Goal: Task Accomplishment & Management: Use online tool/utility

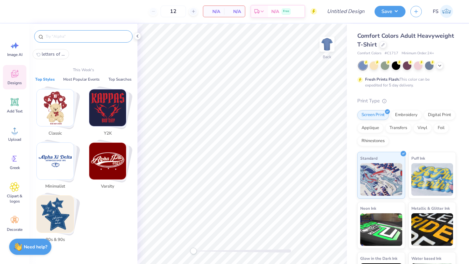
click at [96, 36] on input "text" at bounding box center [86, 36] width 83 height 7
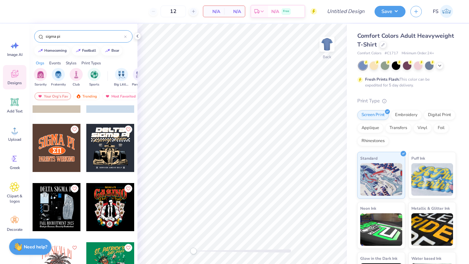
scroll to position [101, 0]
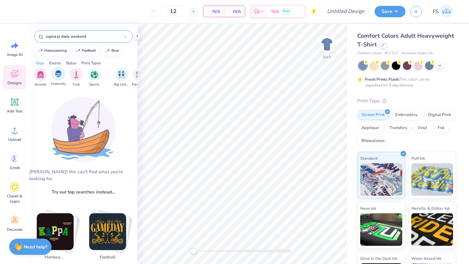
click at [59, 74] on img "filter for Fraternity" at bounding box center [58, 73] width 7 height 7
drag, startPoint x: 96, startPoint y: 36, endPoint x: 63, endPoint y: 35, distance: 33.2
click at [63, 35] on input "sigma pi dads weekend" at bounding box center [84, 36] width 79 height 7
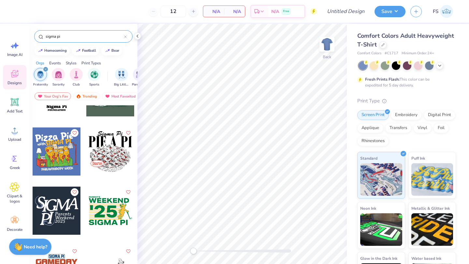
scroll to position [332, 0]
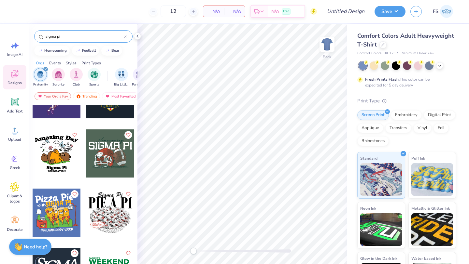
type input "sigma pi"
drag, startPoint x: 65, startPoint y: 35, endPoint x: 22, endPoint y: 35, distance: 43.0
click at [22, 35] on div "12 N/A Per Item N/A Total Est. Delivery N/A Free Design Title Save FS Image AI …" at bounding box center [234, 132] width 469 height 264
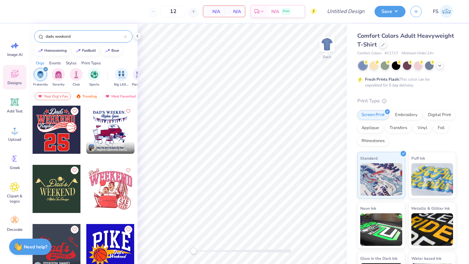
type input "dads weekend"
click at [46, 69] on icon "filter for Fraternity" at bounding box center [46, 69] width 2 height 2
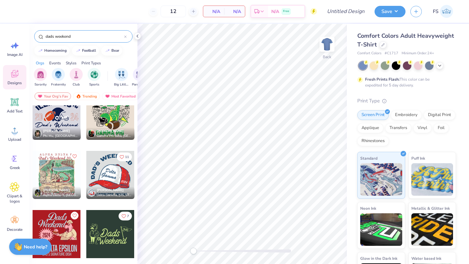
scroll to position [573, 0]
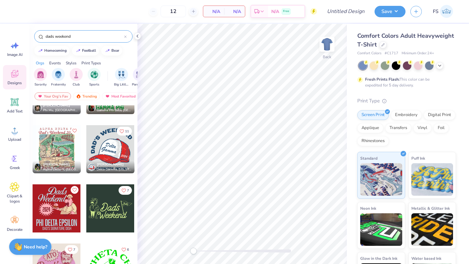
drag, startPoint x: 78, startPoint y: 36, endPoint x: 40, endPoint y: 35, distance: 38.4
click at [40, 35] on div "dads weekend" at bounding box center [83, 36] width 98 height 12
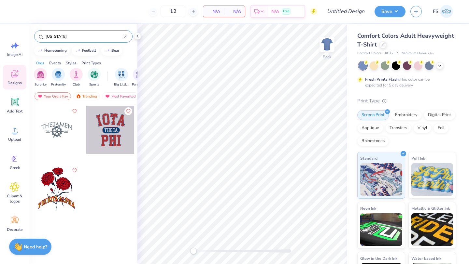
drag, startPoint x: 80, startPoint y: 32, endPoint x: 50, endPoint y: 32, distance: 30.0
click at [51, 32] on div "iowa" at bounding box center [83, 36] width 98 height 12
drag, startPoint x: 61, startPoint y: 35, endPoint x: 25, endPoint y: 36, distance: 35.5
click at [25, 36] on div "12 N/A Per Item N/A Total Est. Delivery N/A Free Design Title Save FS Image AI …" at bounding box center [234, 132] width 469 height 264
type input "dads"
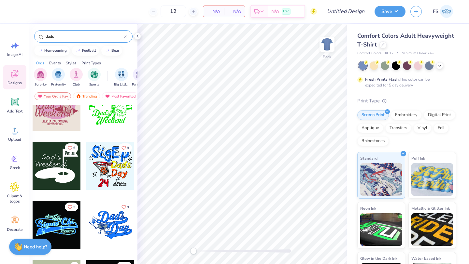
scroll to position [1104, 0]
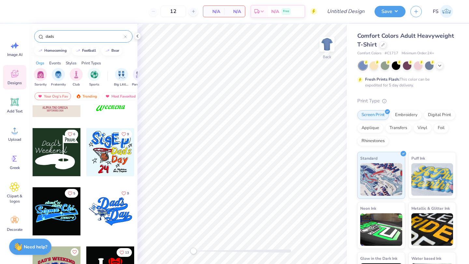
drag, startPoint x: 77, startPoint y: 36, endPoint x: 44, endPoint y: 35, distance: 33.2
click at [44, 35] on div "dads" at bounding box center [83, 36] width 98 height 12
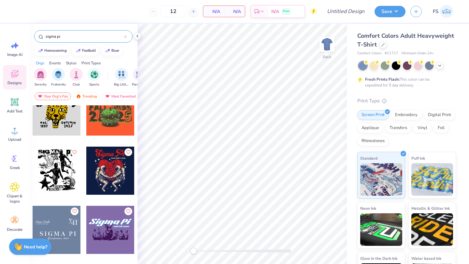
scroll to position [618, 0]
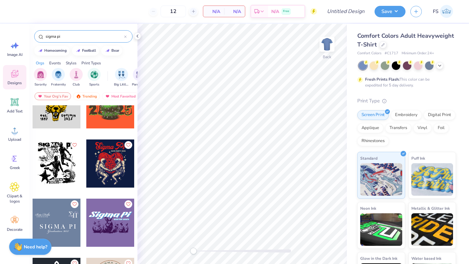
type input "sigma pi"
click at [61, 152] on div at bounding box center [57, 164] width 48 height 48
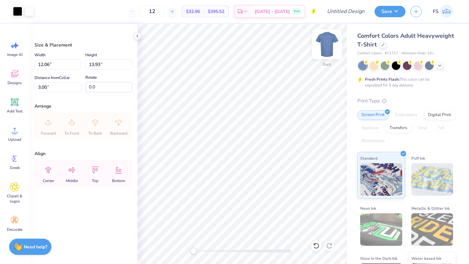
click at [329, 44] on img at bounding box center [327, 44] width 26 height 26
drag, startPoint x: 441, startPoint y: 67, endPoint x: 435, endPoint y: 64, distance: 6.3
click at [441, 67] on icon at bounding box center [439, 65] width 5 height 5
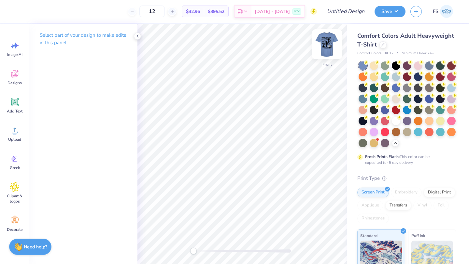
click at [330, 47] on img at bounding box center [327, 44] width 26 height 26
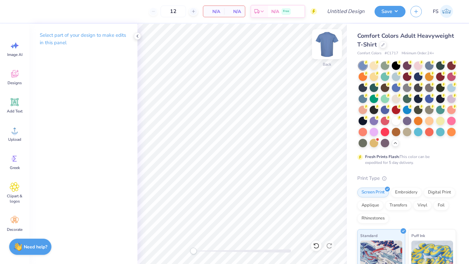
click at [327, 40] on img at bounding box center [327, 44] width 26 height 26
click at [137, 33] on div at bounding box center [137, 36] width 7 height 7
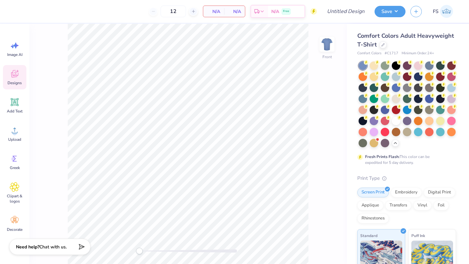
click at [20, 80] on span "Designs" at bounding box center [14, 82] width 14 height 5
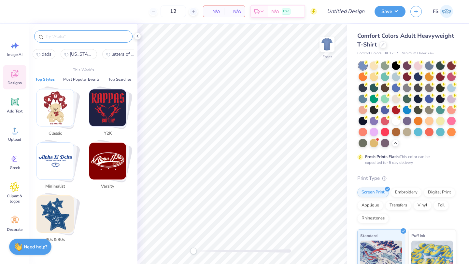
click at [90, 36] on input "text" at bounding box center [86, 36] width 83 height 7
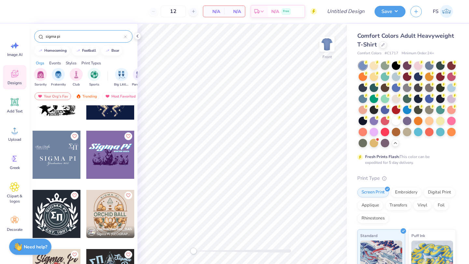
scroll to position [627, 0]
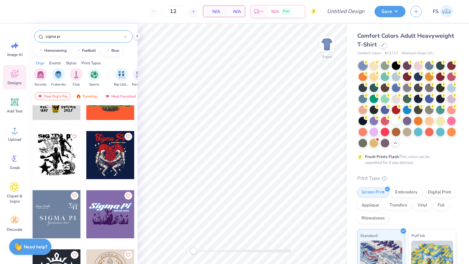
type input "sigma pi"
click at [58, 146] on div at bounding box center [57, 155] width 48 height 48
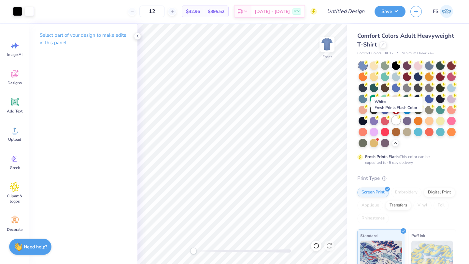
click at [395, 120] on div at bounding box center [396, 120] width 8 height 8
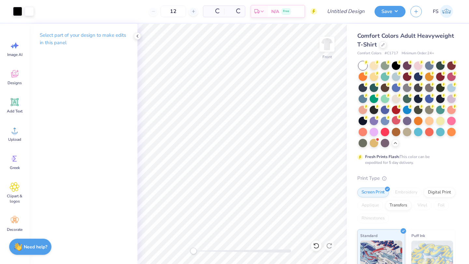
click at [394, 119] on div at bounding box center [396, 120] width 8 height 8
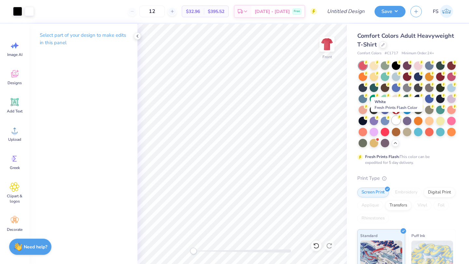
click at [397, 123] on div at bounding box center [396, 120] width 8 height 8
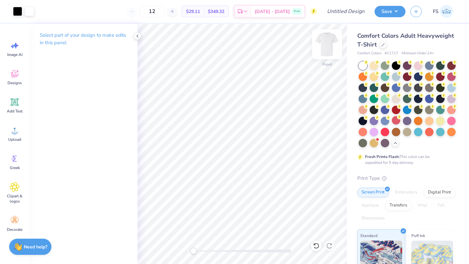
click at [329, 40] on img at bounding box center [327, 44] width 26 height 26
click at [137, 37] on icon at bounding box center [137, 36] width 5 height 5
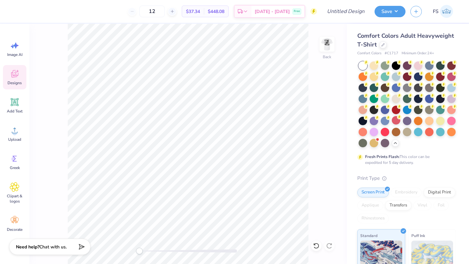
click at [15, 78] on icon at bounding box center [15, 74] width 10 height 10
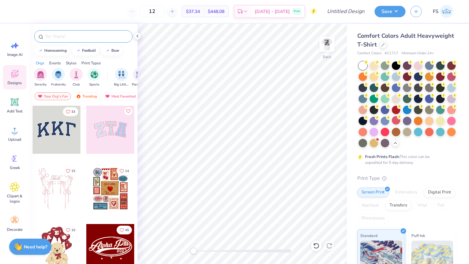
click at [66, 35] on input "text" at bounding box center [86, 36] width 83 height 7
type input "sigma pi"
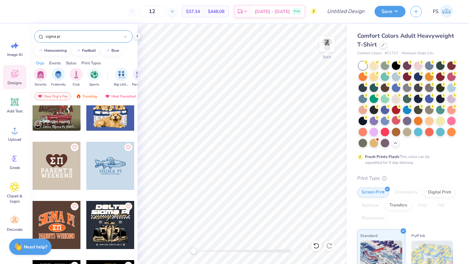
scroll to position [23, 0]
click at [58, 74] on img "filter for Fraternity" at bounding box center [58, 73] width 7 height 7
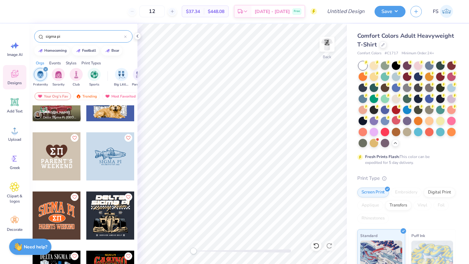
scroll to position [33, 0]
click at [57, 62] on div "Events" at bounding box center [55, 63] width 12 height 6
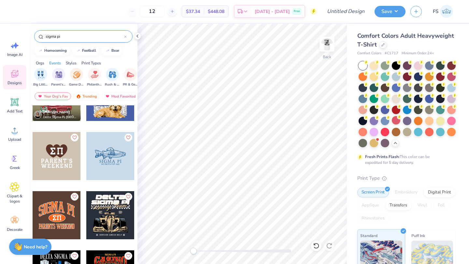
scroll to position [0, 81]
click at [55, 76] on img "filter for Parent's Weekend" at bounding box center [58, 73] width 7 height 7
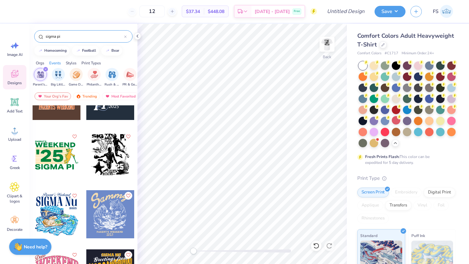
scroll to position [54, 0]
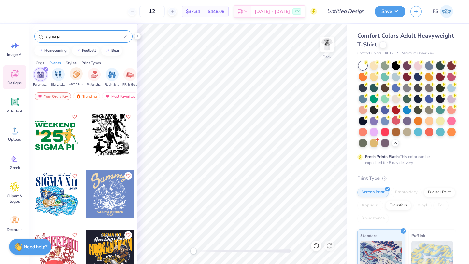
click at [69, 73] on div "Game Day" at bounding box center [76, 76] width 15 height 19
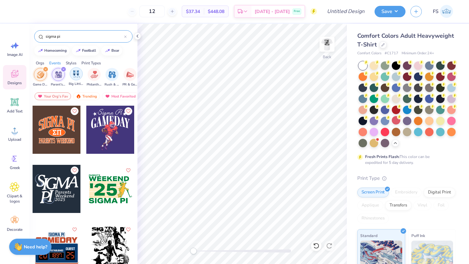
click at [73, 73] on img "filter for Big Little Reveal" at bounding box center [76, 73] width 7 height 7
click at [59, 71] on img "filter for Game Day" at bounding box center [58, 74] width 7 height 7
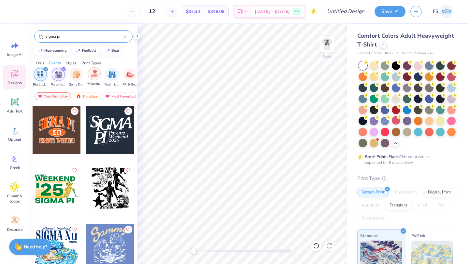
click at [94, 73] on img "filter for Philanthropy" at bounding box center [94, 73] width 7 height 7
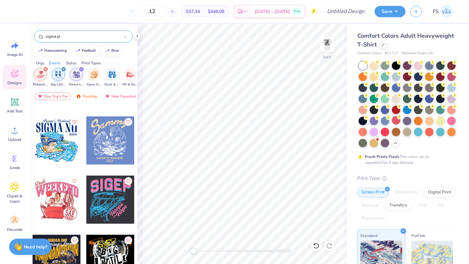
scroll to position [291, 0]
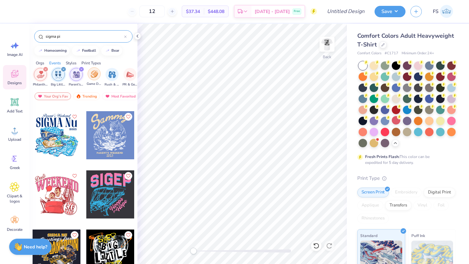
click at [97, 73] on img "filter for Game Day" at bounding box center [94, 73] width 7 height 7
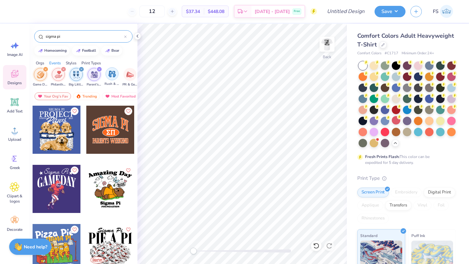
click at [108, 75] on img "filter for Rush & Bid" at bounding box center [111, 73] width 7 height 7
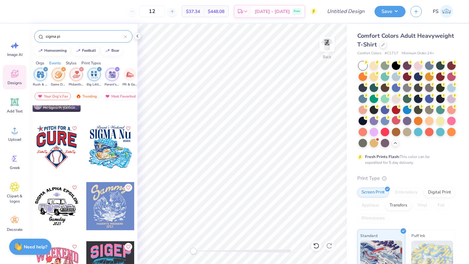
scroll to position [587, 0]
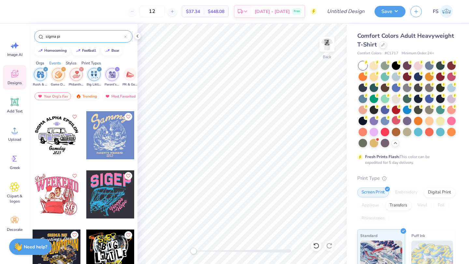
click at [93, 75] on img "filter for Big Little Reveal" at bounding box center [94, 74] width 7 height 7
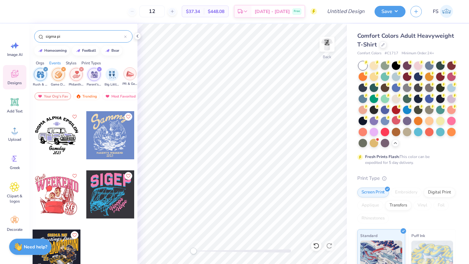
click at [127, 75] on img "filter for PR & General" at bounding box center [129, 73] width 7 height 7
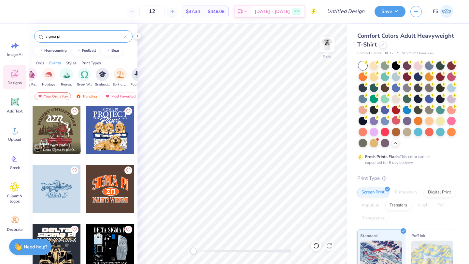
scroll to position [0, 221]
click at [84, 71] on div "filter for Greek Week" at bounding box center [80, 73] width 13 height 13
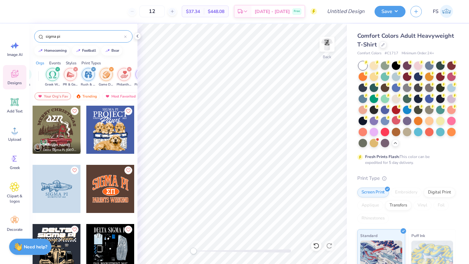
scroll to position [0, 0]
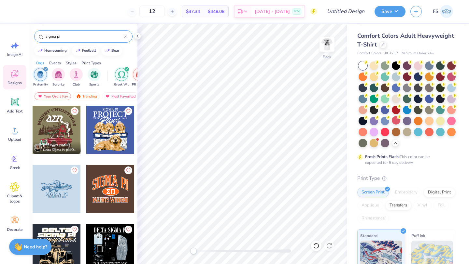
click at [46, 68] on div "filter for Fraternity" at bounding box center [46, 69] width 6 height 6
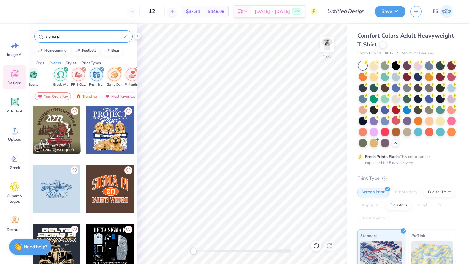
scroll to position [0, 63]
click at [82, 68] on icon "filter for PR & General" at bounding box center [81, 69] width 3 height 3
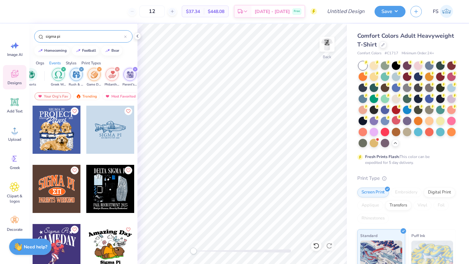
click at [82, 69] on icon "filter for Rush & Bid" at bounding box center [81, 69] width 3 height 3
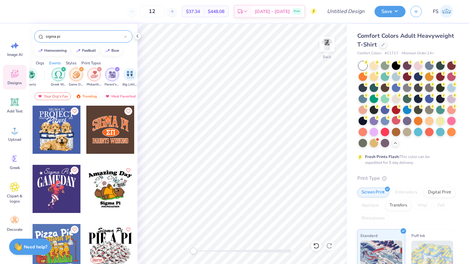
click at [82, 69] on icon "filter for Game Day" at bounding box center [81, 69] width 3 height 3
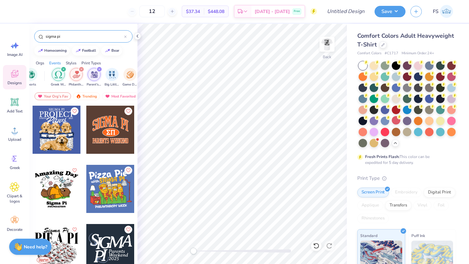
click at [82, 69] on icon "filter for Philanthropy" at bounding box center [81, 69] width 3 height 3
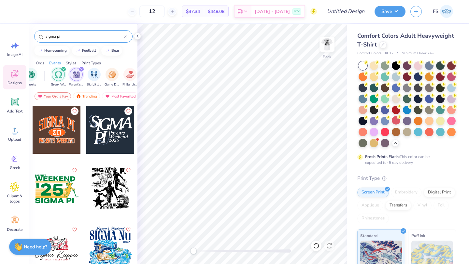
click at [82, 69] on icon "filter for Parent's Weekend" at bounding box center [81, 69] width 3 height 3
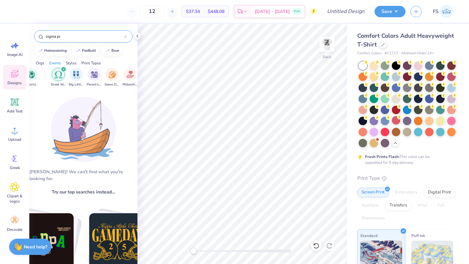
scroll to position [25, 0]
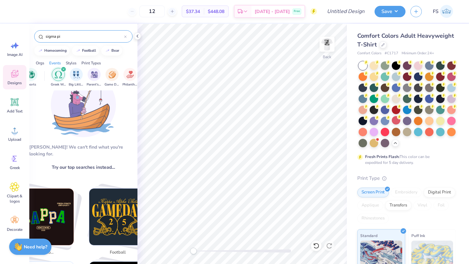
click at [63, 69] on icon "filter for Greek Week" at bounding box center [63, 69] width 3 height 3
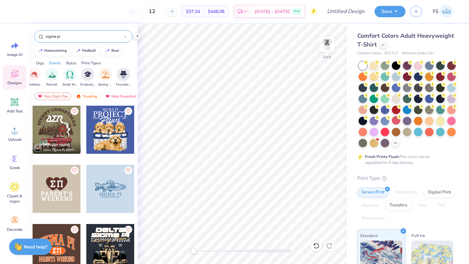
scroll to position [0, 246]
click at [108, 75] on img "filter for Founder’s Day" at bounding box center [108, 73] width 7 height 7
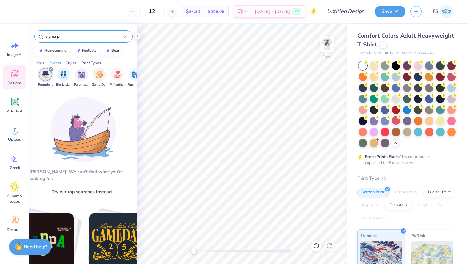
scroll to position [0, 67]
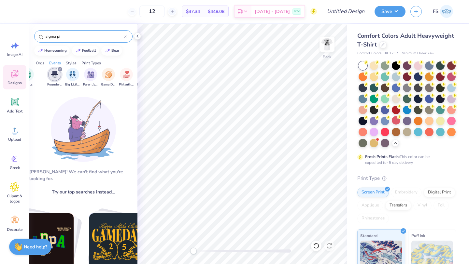
click at [60, 70] on icon "filter for Founder’s Day" at bounding box center [60, 69] width 3 height 3
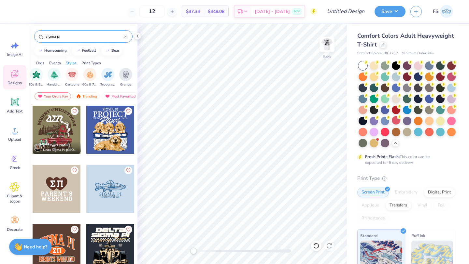
scroll to position [0, 434]
click at [15, 163] on icon at bounding box center [15, 159] width 10 height 10
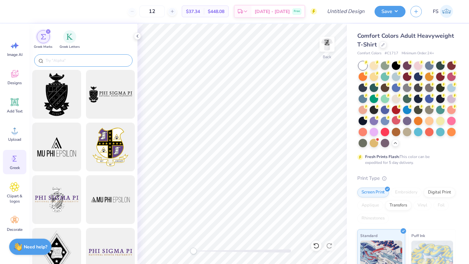
click at [85, 57] on div at bounding box center [83, 60] width 98 height 12
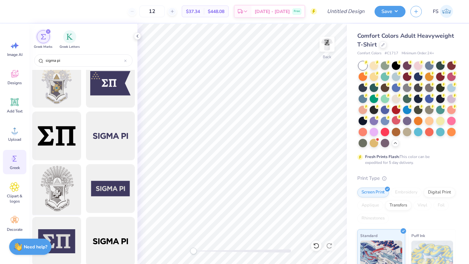
scroll to position [748, 0]
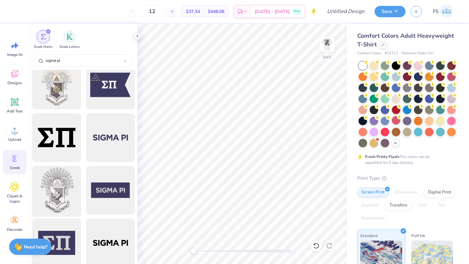
type input "sigma pi"
click at [62, 184] on div at bounding box center [57, 191] width 54 height 54
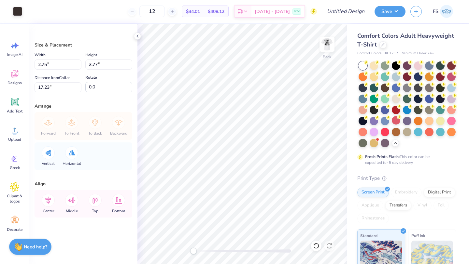
type input "2.75"
type input "3.77"
type input "17.23"
click at [326, 44] on img at bounding box center [327, 44] width 26 height 26
click at [328, 42] on img at bounding box center [327, 44] width 26 height 26
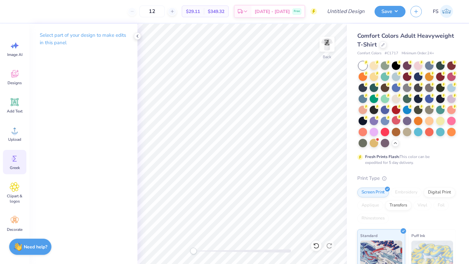
click at [9, 157] on div "Greek" at bounding box center [14, 162] width 23 height 24
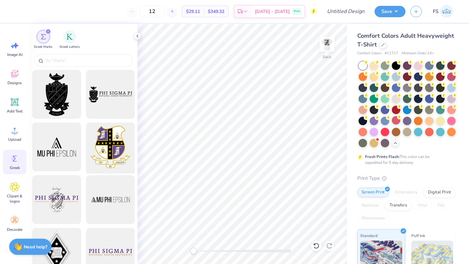
scroll to position [1, 0]
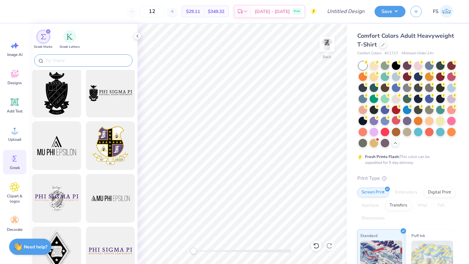
click at [86, 60] on input "text" at bounding box center [86, 60] width 83 height 7
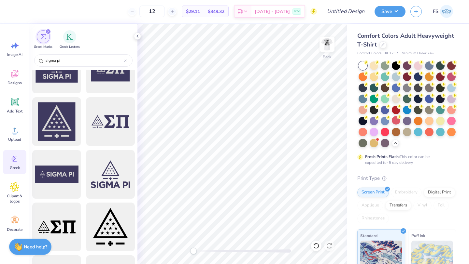
scroll to position [1028, 0]
type input "sigma pi"
click at [66, 219] on div at bounding box center [57, 227] width 54 height 54
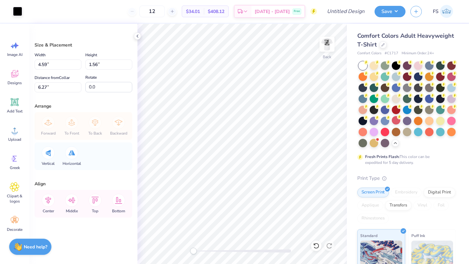
type input "4.59"
type input "1.56"
type input "6.27"
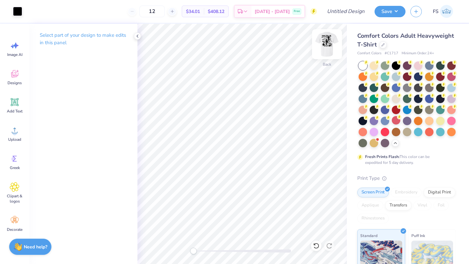
click at [328, 43] on img at bounding box center [327, 44] width 26 height 26
click at [138, 36] on icon at bounding box center [137, 36] width 5 height 5
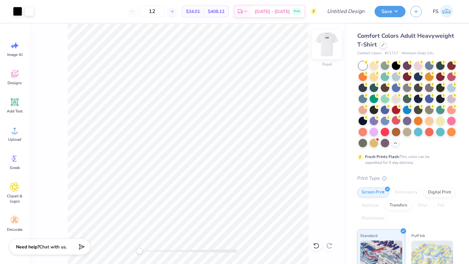
click at [324, 45] on img at bounding box center [327, 44] width 26 height 26
click at [402, 8] on button "Save" at bounding box center [390, 10] width 31 height 11
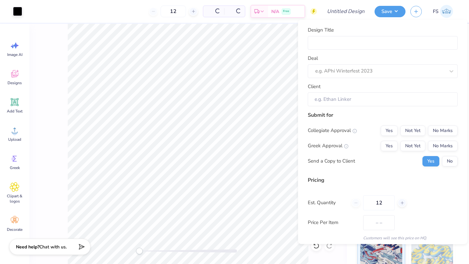
type input "$37.34"
click at [353, 12] on input "Design Title" at bounding box center [354, 11] width 32 height 13
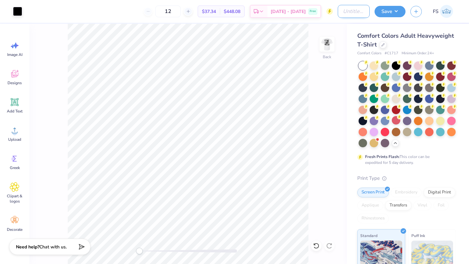
click at [353, 12] on input "Design Title" at bounding box center [354, 11] width 32 height 13
type input "Sigma Pi Dads Weekend"
click at [397, 9] on button "Save" at bounding box center [390, 10] width 31 height 11
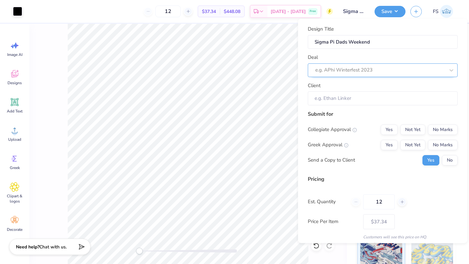
click at [348, 69] on div at bounding box center [380, 70] width 130 height 9
type input "Sigma Pi"
click at [363, 65] on div at bounding box center [380, 70] width 131 height 10
click at [349, 67] on div at bounding box center [380, 70] width 130 height 9
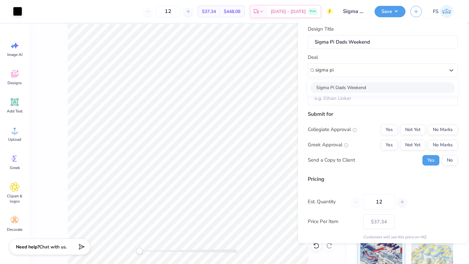
click at [340, 86] on div "Sigma Pi Dads Weekend" at bounding box center [382, 87] width 145 height 11
type input "sigma pi"
type input "Ian Johnson"
click at [329, 103] on input "Ian Johnson" at bounding box center [383, 99] width 150 height 14
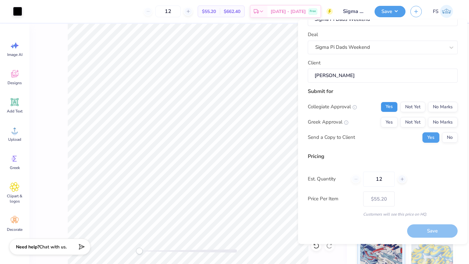
click at [387, 103] on button "Yes" at bounding box center [389, 107] width 17 height 10
click at [387, 122] on button "Yes" at bounding box center [389, 122] width 17 height 10
click at [459, 107] on div "Design Title Sigma Pi Dads Weekend Deal Sigma Pi Dads Weekend Client Ian Johnso…" at bounding box center [382, 132] width 169 height 225
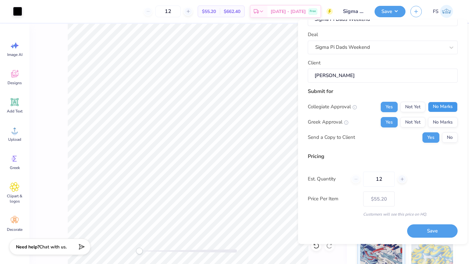
click at [445, 107] on button "No Marks" at bounding box center [443, 107] width 30 height 10
click at [434, 229] on button "Save" at bounding box center [432, 231] width 50 height 13
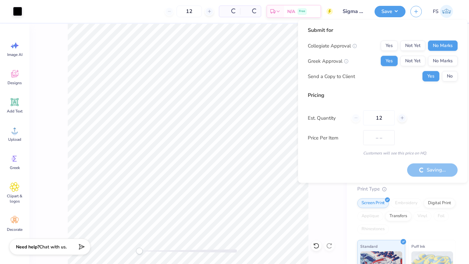
type input "$43.62"
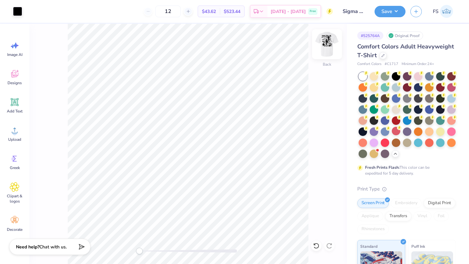
click at [324, 38] on img at bounding box center [327, 44] width 26 height 26
click at [326, 44] on img at bounding box center [327, 44] width 26 height 26
click at [330, 44] on img at bounding box center [327, 44] width 26 height 26
click at [395, 10] on button "Save" at bounding box center [390, 10] width 31 height 11
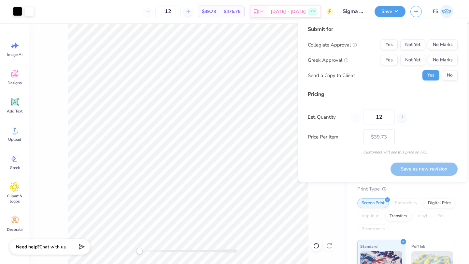
click at [315, 213] on div "Front" at bounding box center [188, 144] width 318 height 241
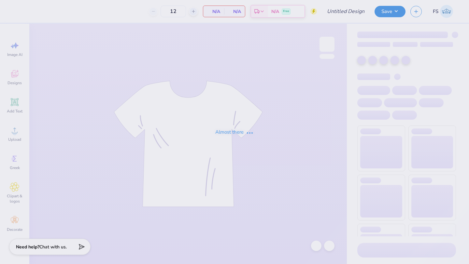
type input "Letters of Love Tennessee"
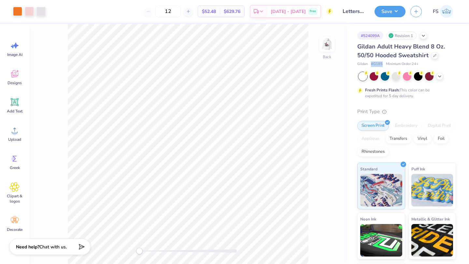
drag, startPoint x: 383, startPoint y: 64, endPoint x: 370, endPoint y: 64, distance: 13.0
click at [370, 64] on div "Gildan # G185 Minimum Order: 24 +" at bounding box center [406, 65] width 99 height 6
copy span "# G185"
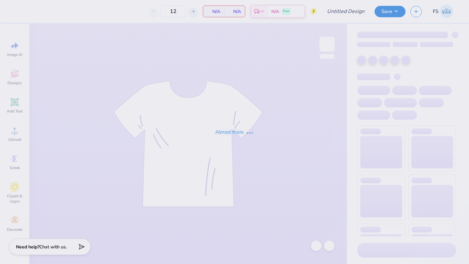
type input "Letters of Love [US_STATE]"
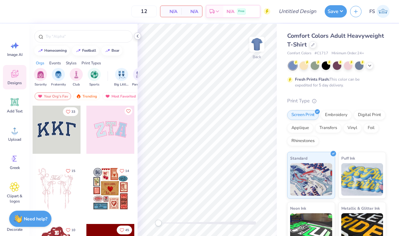
click at [140, 35] on div at bounding box center [137, 36] width 7 height 7
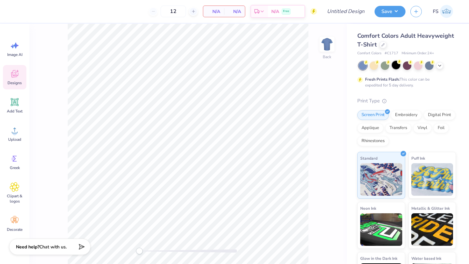
click at [393, 64] on div at bounding box center [396, 65] width 8 height 8
click at [328, 47] on img at bounding box center [327, 44] width 26 height 26
click at [17, 133] on icon at bounding box center [15, 131] width 6 height 6
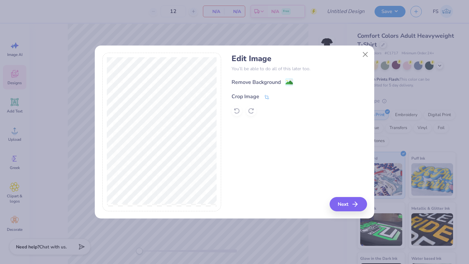
click at [265, 97] on icon at bounding box center [266, 97] width 5 height 5
click at [279, 97] on icon at bounding box center [278, 96] width 4 height 4
click at [364, 55] on button "Close" at bounding box center [365, 54] width 12 height 12
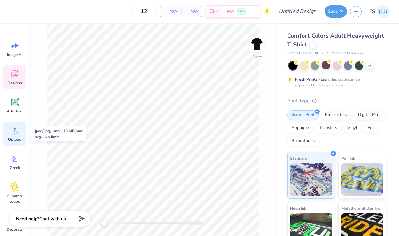
click at [12, 133] on icon at bounding box center [15, 131] width 10 height 10
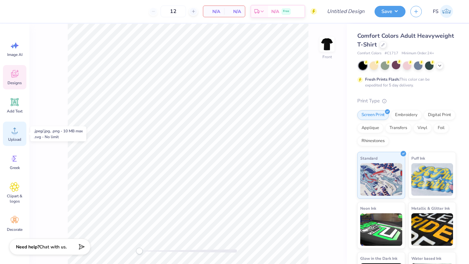
click at [12, 130] on icon at bounding box center [15, 131] width 10 height 10
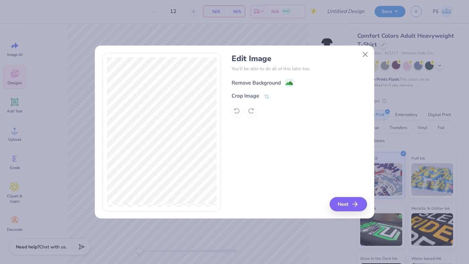
click at [288, 81] on image at bounding box center [289, 83] width 7 height 7
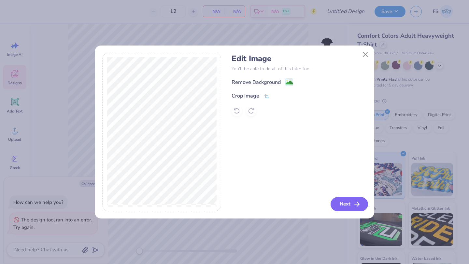
click at [359, 205] on icon "button" at bounding box center [357, 205] width 8 height 8
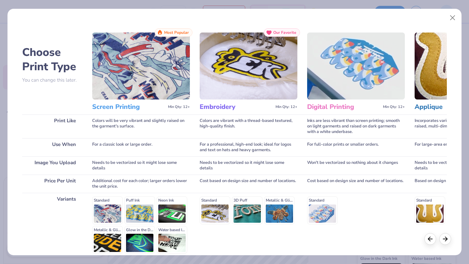
scroll to position [60, 0]
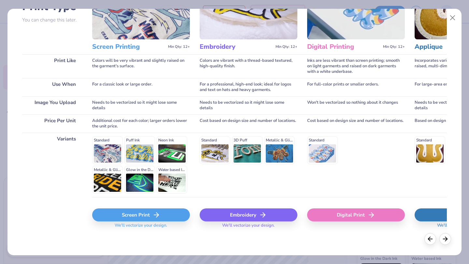
click at [151, 211] on div "Screen Print" at bounding box center [141, 215] width 98 height 13
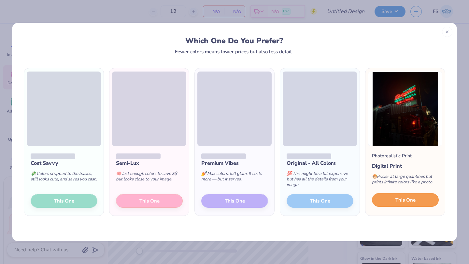
click at [398, 198] on span "This One" at bounding box center [405, 200] width 20 height 7
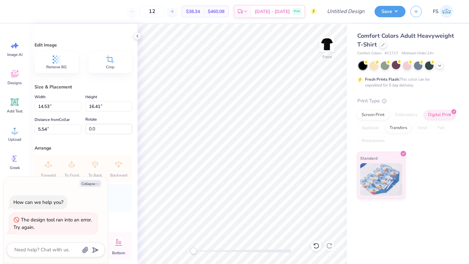
type textarea "x"
type input "12.79"
type input "14.45"
type input "7.51"
type textarea "x"
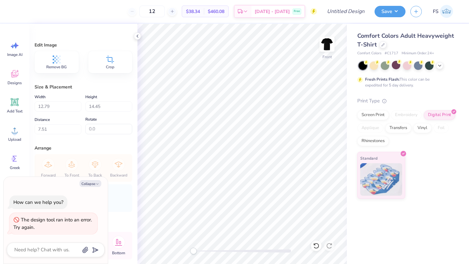
type input "4.94"
click at [137, 35] on icon at bounding box center [137, 36] width 5 height 5
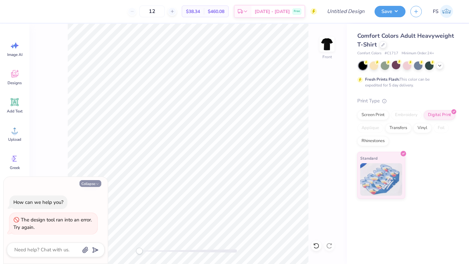
click at [95, 182] on button "Collapse" at bounding box center [90, 183] width 22 height 7
type textarea "x"
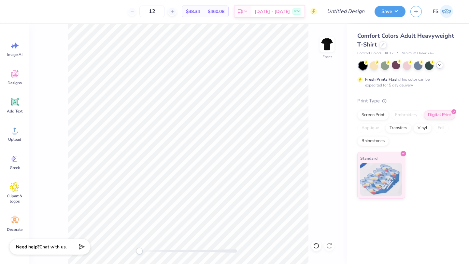
click at [398, 67] on icon at bounding box center [439, 65] width 5 height 5
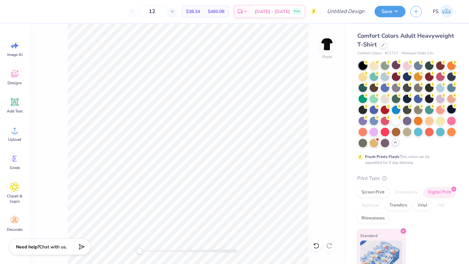
click at [398, 110] on div at bounding box center [451, 109] width 8 height 8
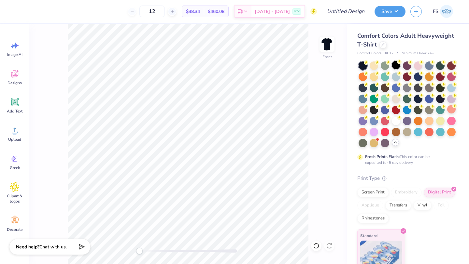
click at [396, 66] on div at bounding box center [396, 65] width 8 height 8
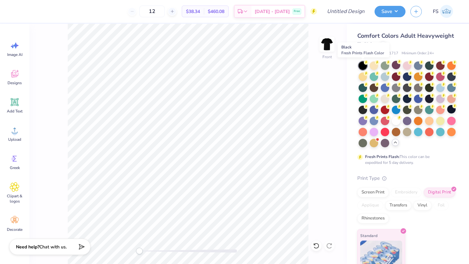
click at [364, 65] on div at bounding box center [363, 66] width 8 height 8
click at [346, 112] on div "Front" at bounding box center [188, 144] width 318 height 241
type input "3.00"
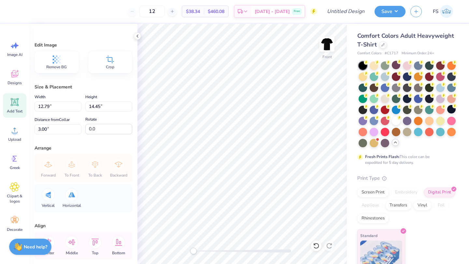
click at [12, 108] on div "Add Text" at bounding box center [14, 105] width 23 height 24
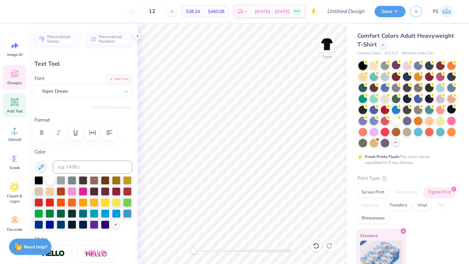
click at [14, 74] on icon at bounding box center [15, 74] width 10 height 10
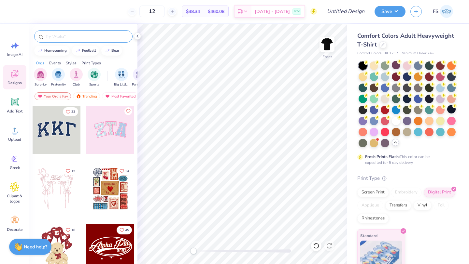
click at [97, 35] on input "text" at bounding box center [86, 36] width 83 height 7
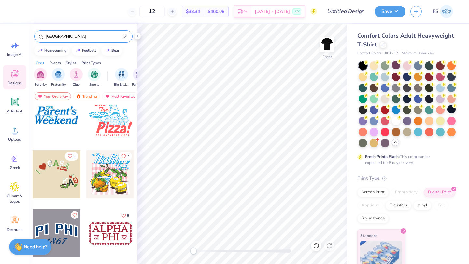
scroll to position [54, 0]
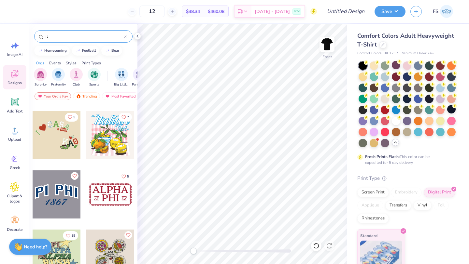
type input "i"
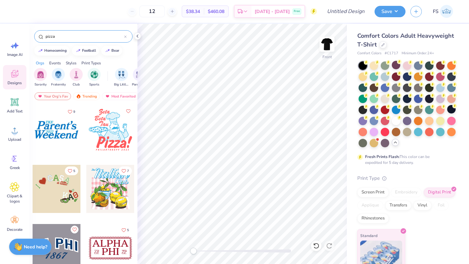
type input "pizza"
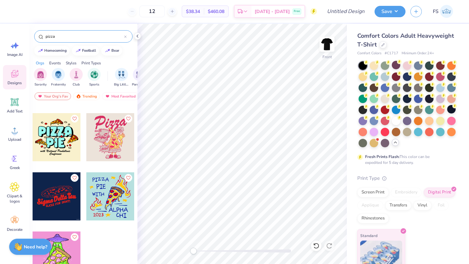
scroll to position [587, 0]
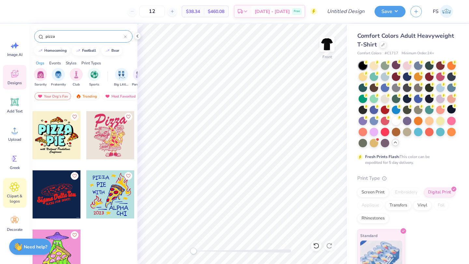
click at [17, 200] on span "Clipart & logos" at bounding box center [14, 199] width 21 height 10
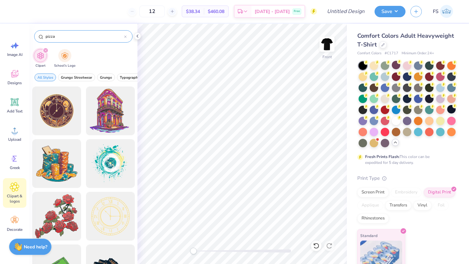
type input "pizza"
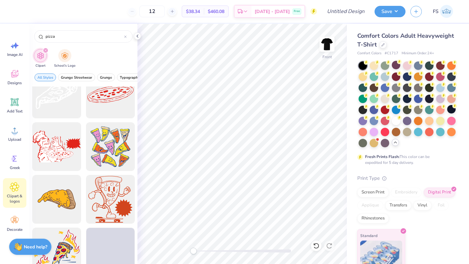
scroll to position [122, 0]
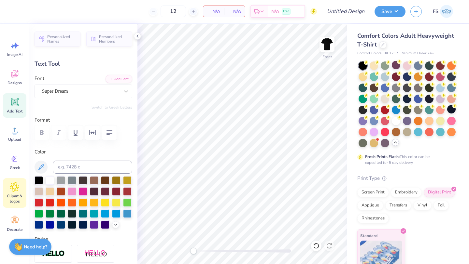
click at [13, 187] on icon at bounding box center [15, 187] width 4 height 4
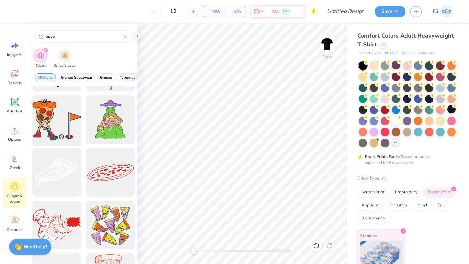
scroll to position [57, 0]
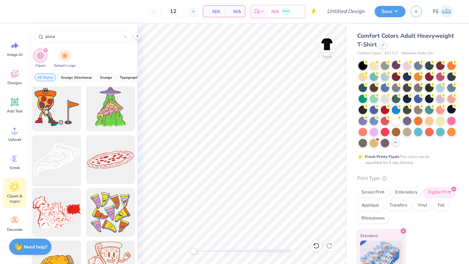
click at [64, 170] on div at bounding box center [57, 160] width 54 height 54
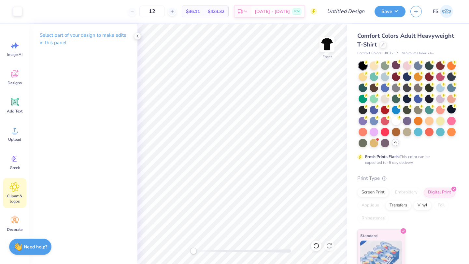
click at [15, 188] on icon at bounding box center [15, 187] width 4 height 4
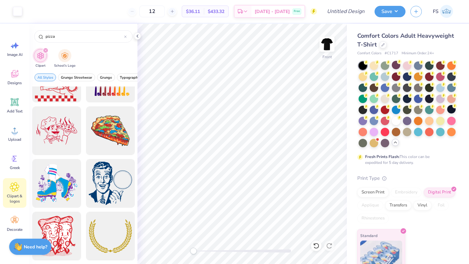
scroll to position [613, 0]
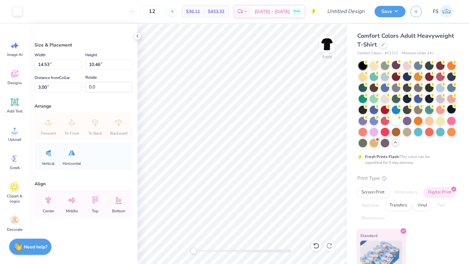
type input "11.65"
type input "8.38"
type input "5.07"
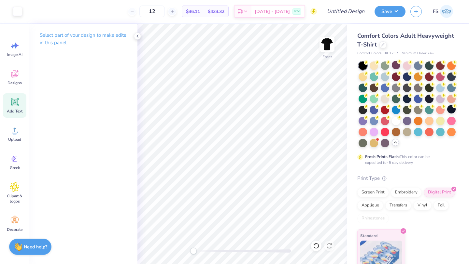
click at [17, 103] on icon at bounding box center [15, 102] width 6 height 6
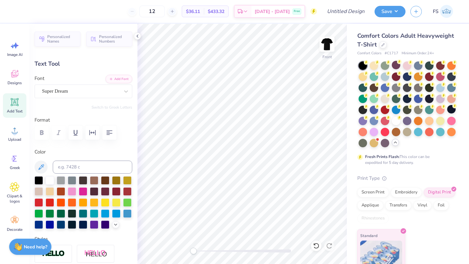
type textarea "T"
paste textarea "7446 W North Ave A, Elmwood Park, IL 60707"
type textarea "7446 W North Ave A, Elmwood Park, IL 60707"
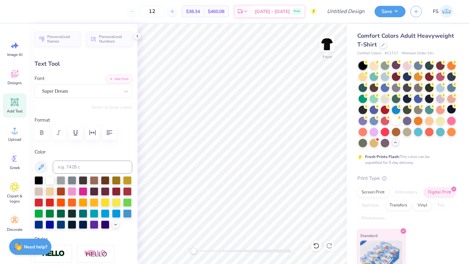
type input "12.98"
type input "0.52"
type input "13.52"
click at [329, 45] on img at bounding box center [327, 44] width 26 height 26
click at [11, 140] on span "Upload" at bounding box center [14, 139] width 13 height 5
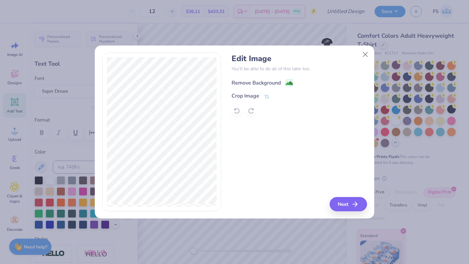
click at [284, 81] on div "Remove Background" at bounding box center [263, 83] width 62 height 8
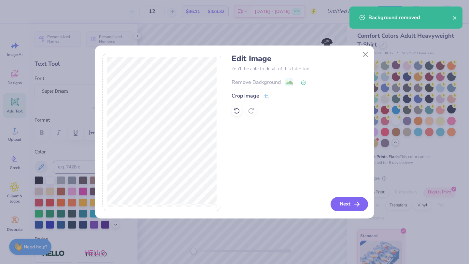
click at [357, 200] on button "Next" at bounding box center [349, 204] width 37 height 14
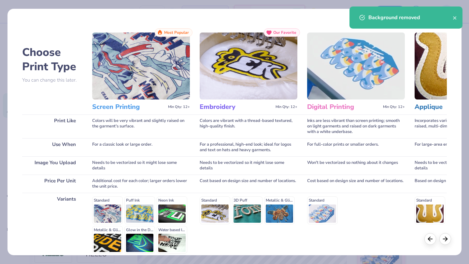
scroll to position [60, 0]
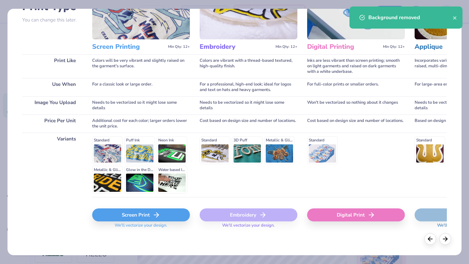
click at [149, 218] on div "Screen Print" at bounding box center [141, 215] width 98 height 13
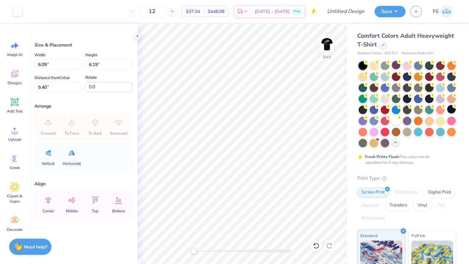
type input "3.21"
type input "3.27"
type input "3.42"
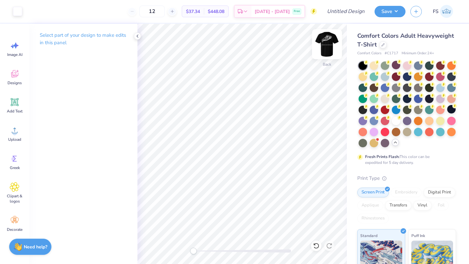
click at [322, 42] on img at bounding box center [327, 44] width 26 height 26
click at [322, 42] on img at bounding box center [327, 44] width 13 height 13
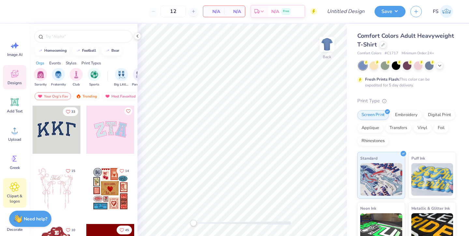
click at [14, 193] on div "Clipart & logos" at bounding box center [14, 193] width 23 height 30
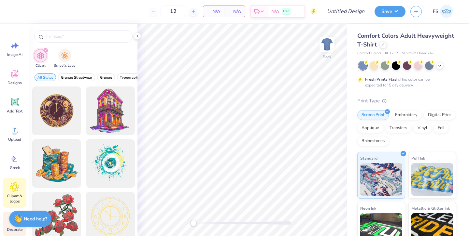
click at [8, 232] on span "Decorate" at bounding box center [15, 229] width 16 height 5
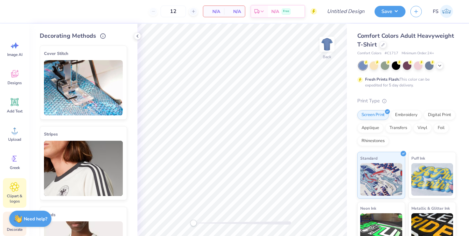
click at [21, 186] on div "Clipart & logos" at bounding box center [14, 193] width 23 height 30
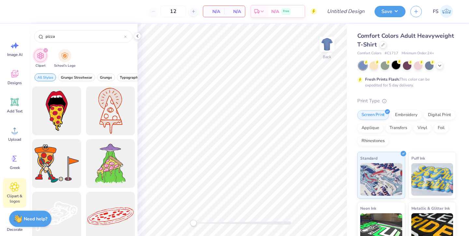
type input "pizza"
click at [397, 68] on div at bounding box center [396, 65] width 8 height 8
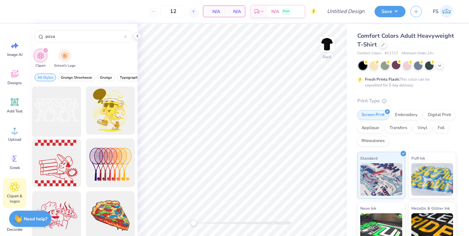
scroll to position [443, 0]
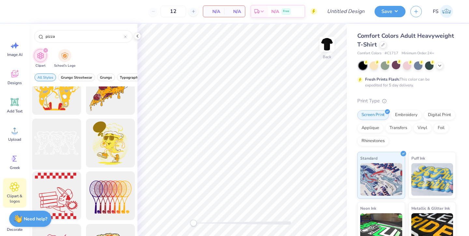
click at [67, 143] on div at bounding box center [57, 144] width 54 height 54
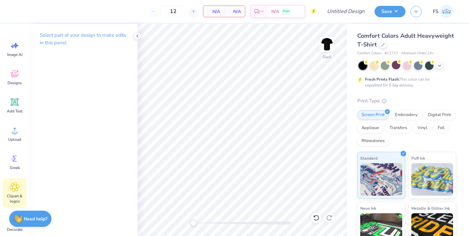
click at [14, 186] on icon at bounding box center [15, 187] width 4 height 4
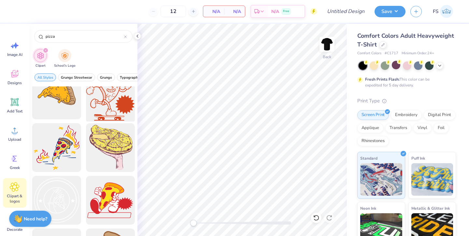
scroll to position [244, 0]
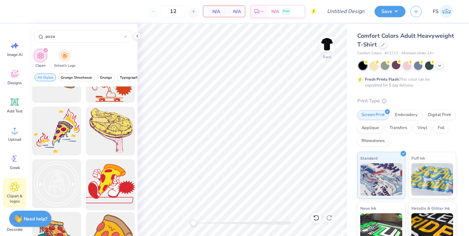
click at [114, 182] on div at bounding box center [110, 184] width 54 height 54
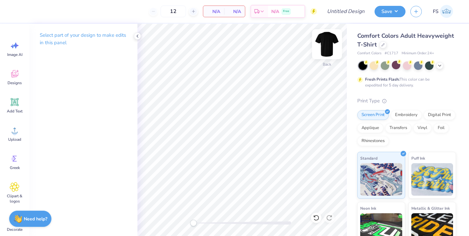
click at [329, 38] on img at bounding box center [327, 44] width 26 height 26
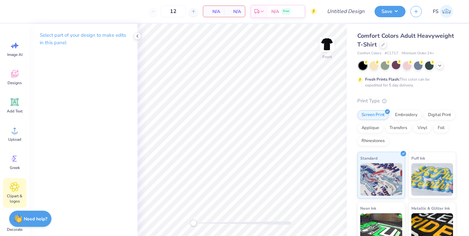
click at [16, 187] on icon at bounding box center [15, 187] width 4 height 4
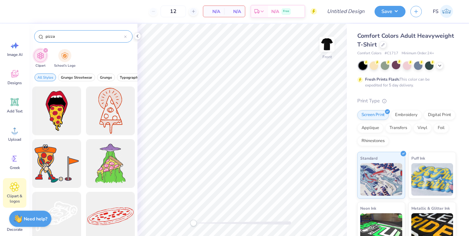
drag, startPoint x: 71, startPoint y: 37, endPoint x: 46, endPoint y: 37, distance: 24.8
click at [47, 37] on input "pizza" at bounding box center [84, 36] width 79 height 7
type input "p"
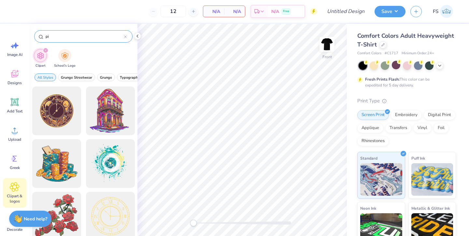
type input "p"
click at [88, 30] on div at bounding box center [83, 36] width 98 height 12
click at [89, 37] on input "text" at bounding box center [86, 36] width 83 height 7
type input "italy"
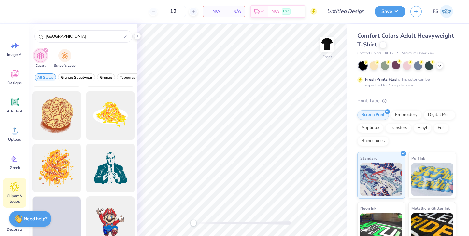
scroll to position [1011, 0]
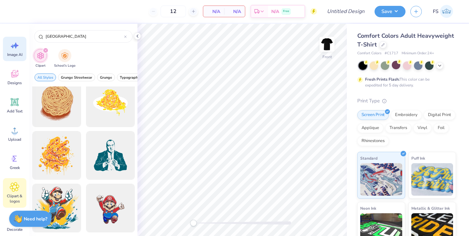
drag, startPoint x: 61, startPoint y: 39, endPoint x: 23, endPoint y: 37, distance: 38.5
click at [23, 37] on div "12 N/A Per Item N/A Total Est. Delivery N/A Free Design Title Save FS Image AI …" at bounding box center [234, 118] width 469 height 236
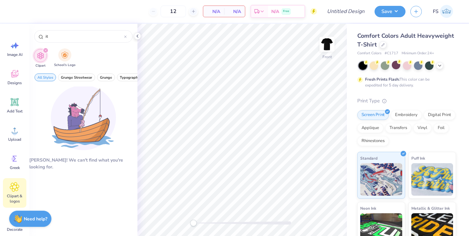
type input "i"
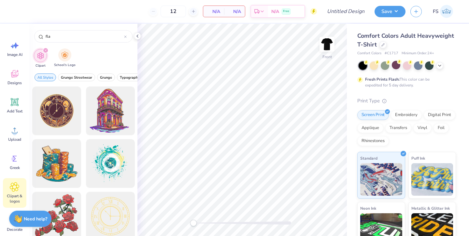
type input "flag"
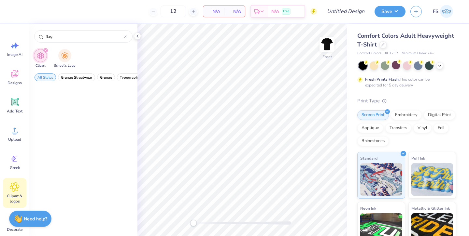
scroll to position [0, 0]
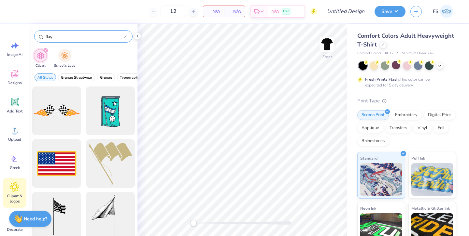
drag, startPoint x: 58, startPoint y: 36, endPoint x: 41, endPoint y: 36, distance: 16.6
click at [42, 36] on div "flag" at bounding box center [83, 36] width 98 height 12
type input "pizza"
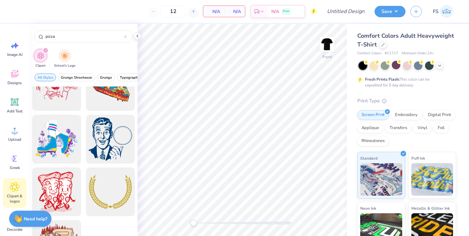
scroll to position [641, 0]
